Goal: Task Accomplishment & Management: Manage account settings

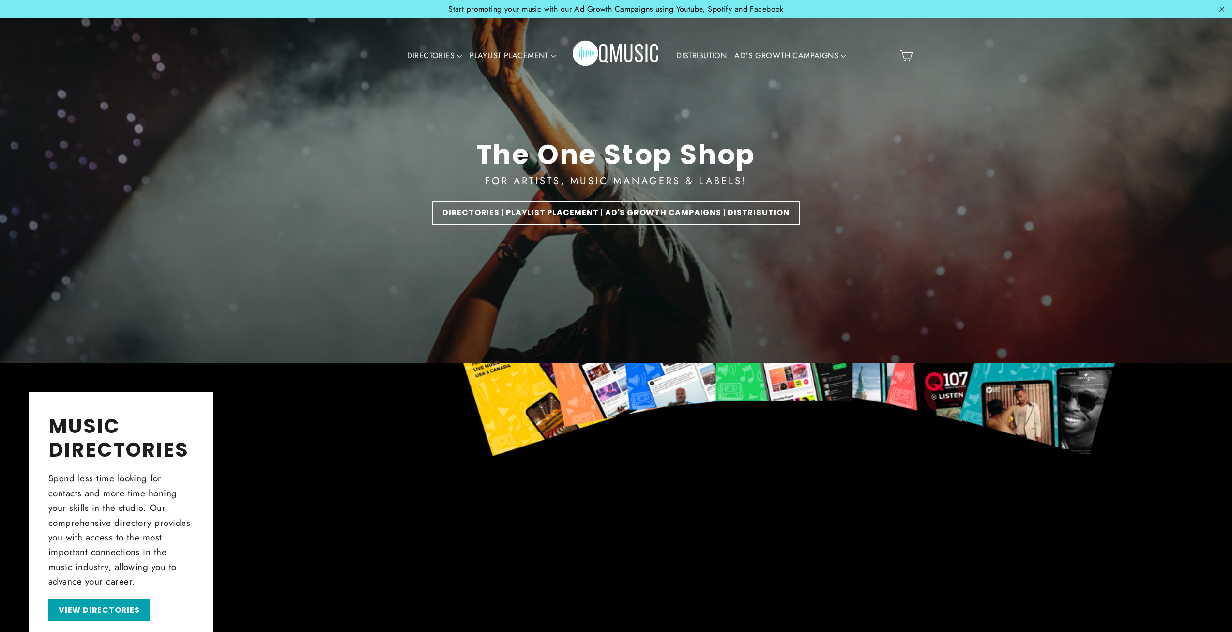
click at [699, 58] on link "DISTRIBUTION" at bounding box center [702, 56] width 58 height 22
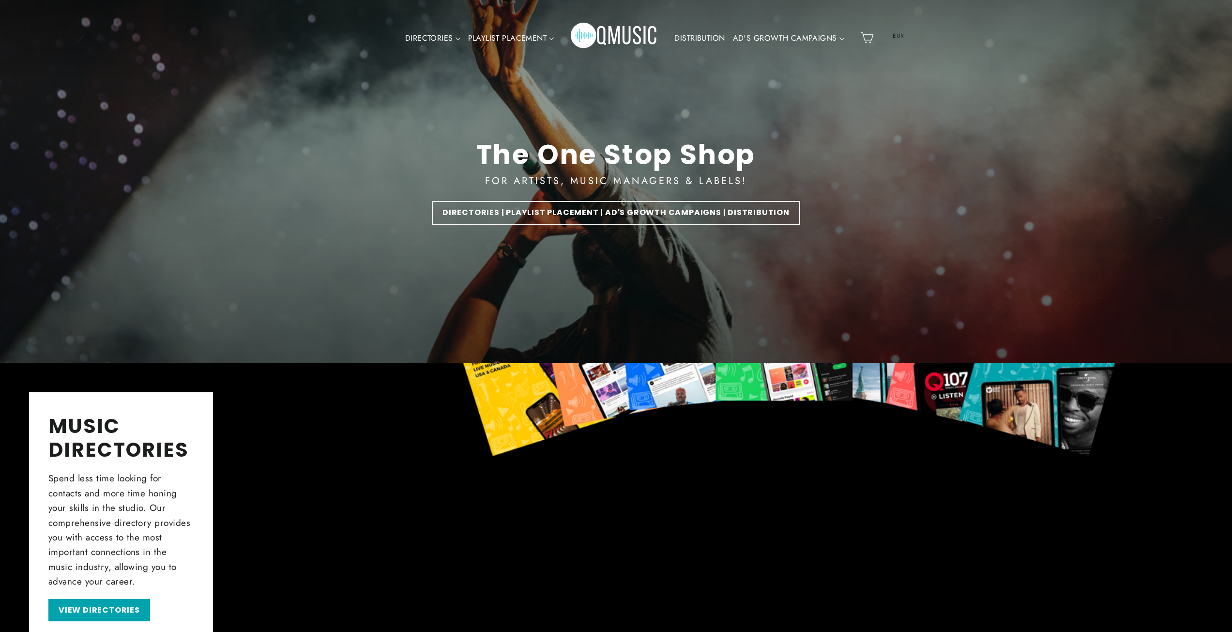
drag, startPoint x: 698, startPoint y: 33, endPoint x: 670, endPoint y: 41, distance: 29.6
click at [698, 33] on link "DISTRIBUTION" at bounding box center [700, 38] width 58 height 22
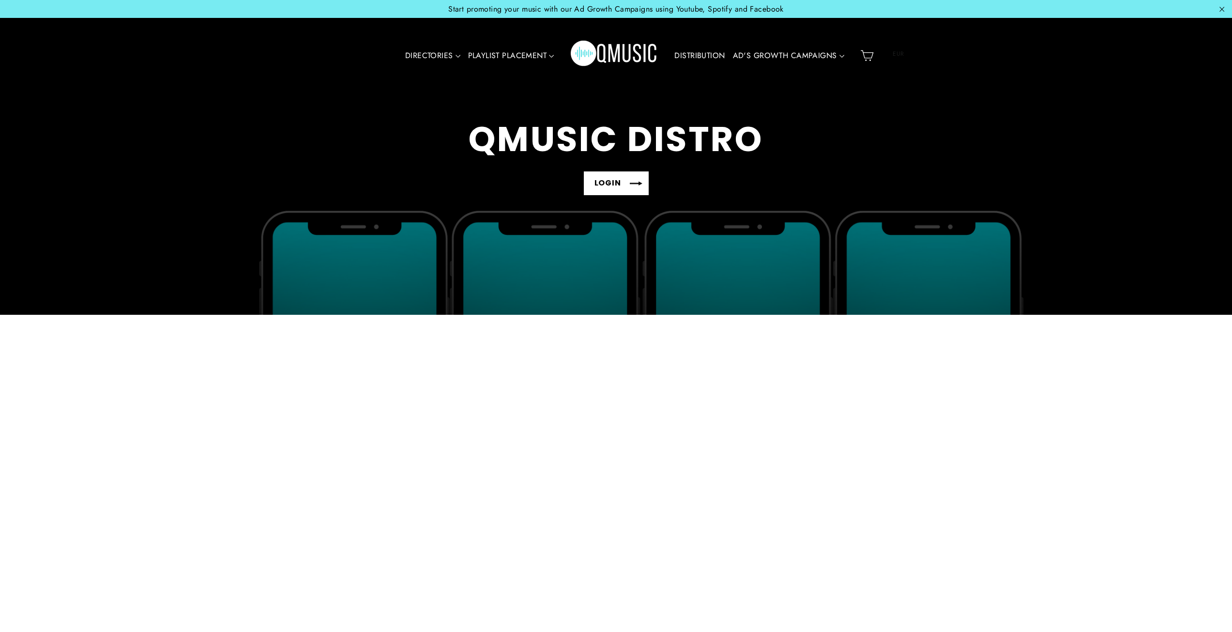
click at [612, 184] on link "LOGIN" at bounding box center [616, 183] width 65 height 24
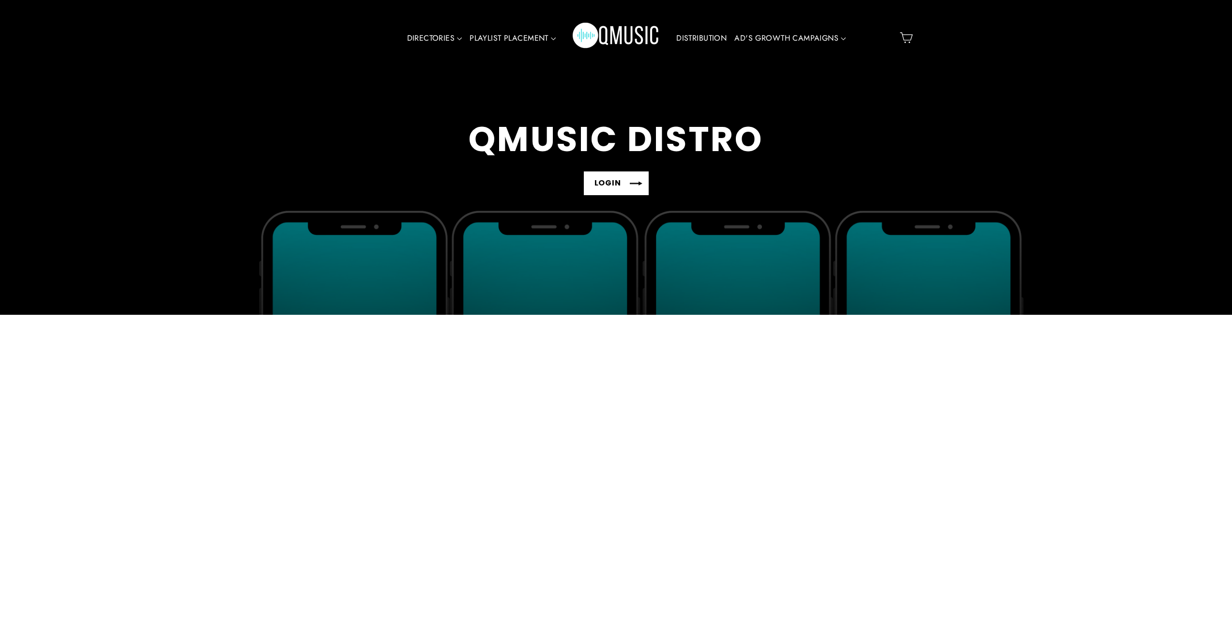
click at [633, 181] on link "LOGIN" at bounding box center [616, 183] width 65 height 24
